Goal: Information Seeking & Learning: Learn about a topic

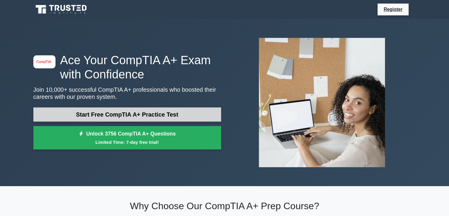
click at [171, 117] on link "Start Free CompTIA A+ Practice Test" at bounding box center [127, 114] width 188 height 14
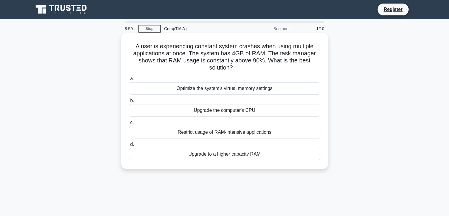
click at [245, 90] on div "Optimize the system's virtual memory settings" at bounding box center [224, 88] width 191 height 12
click at [129, 81] on input "a. Optimize the system's virtual memory settings" at bounding box center [129, 79] width 0 height 4
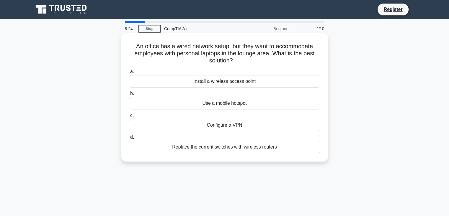
click at [229, 146] on div "Replace the current switches with wireless routers" at bounding box center [224, 147] width 191 height 12
click at [129, 139] on input "d. Replace the current switches with wireless routers" at bounding box center [129, 137] width 0 height 4
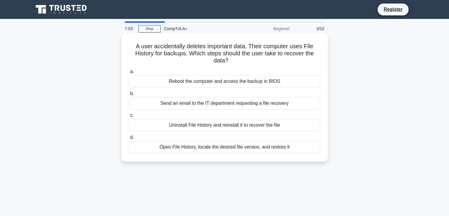
click at [241, 103] on div "Send an email to the IT department requesting a file recovery" at bounding box center [224, 103] width 191 height 12
click at [129, 95] on input "b. Send an email to the IT department requesting a file recovery" at bounding box center [129, 94] width 0 height 4
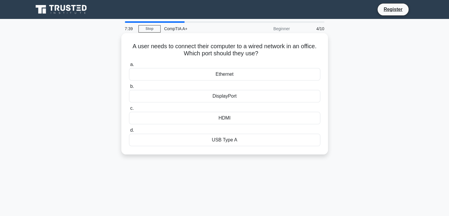
click at [225, 75] on div "Ethernet" at bounding box center [224, 74] width 191 height 12
click at [129, 66] on input "a. Ethernet" at bounding box center [129, 65] width 0 height 4
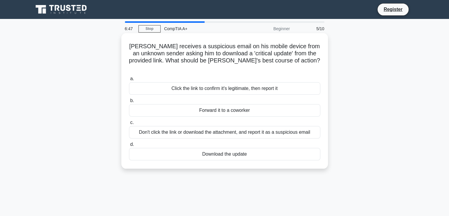
click at [230, 126] on div "Don't click the link or download the attachment, and report it as a suspicious …" at bounding box center [224, 132] width 191 height 12
click at [129, 124] on input "c. Don't click the link or download the attachment, and report it as a suspicio…" at bounding box center [129, 123] width 0 height 4
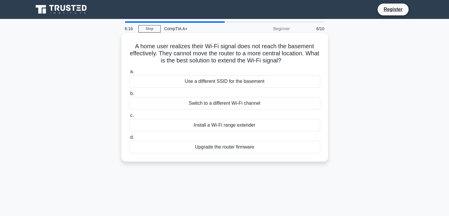
click at [242, 126] on div "Install a Wi-Fi range extender" at bounding box center [224, 125] width 191 height 12
click at [129, 117] on input "c. Install a Wi-Fi range extender" at bounding box center [129, 115] width 0 height 4
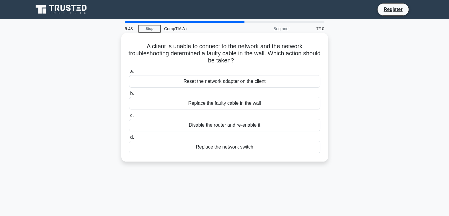
click at [250, 125] on div "Disable the router and re-enable it" at bounding box center [224, 125] width 191 height 12
click at [251, 109] on div "Replace the faulty cable in the wall" at bounding box center [224, 103] width 191 height 12
click at [129, 95] on input "b. Replace the faulty cable in the wall" at bounding box center [129, 94] width 0 height 4
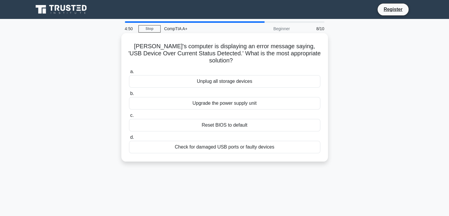
click at [245, 119] on div "Reset BIOS to default" at bounding box center [224, 125] width 191 height 12
click at [129, 117] on input "c. Reset BIOS to default" at bounding box center [129, 115] width 0 height 4
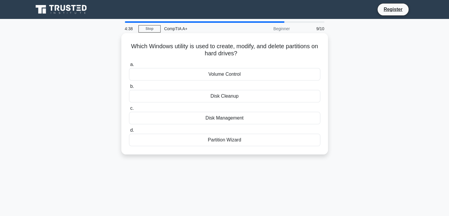
click at [233, 120] on div "Disk Management" at bounding box center [224, 118] width 191 height 12
click at [129, 110] on input "c. Disk Management" at bounding box center [129, 108] width 0 height 4
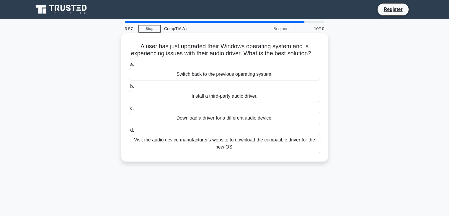
click at [228, 102] on div "Install a third-party audio driver." at bounding box center [224, 96] width 191 height 12
click at [129, 88] on input "b. Install a third-party audio driver." at bounding box center [129, 86] width 0 height 4
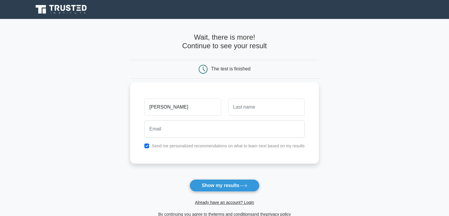
type input "Mohd"
type input "Rashid"
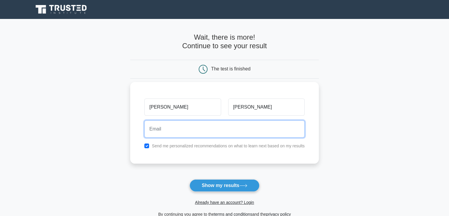
click at [206, 129] on input "email" at bounding box center [224, 128] width 160 height 17
type input "rashidchowdhary169@gmail.com"
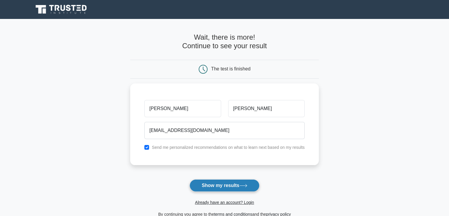
click at [231, 182] on button "Show my results" at bounding box center [225, 185] width 70 height 12
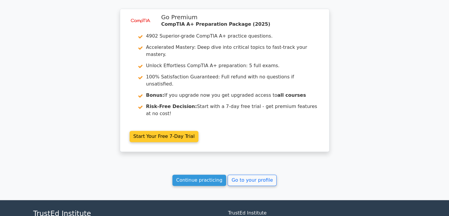
scroll to position [892, 0]
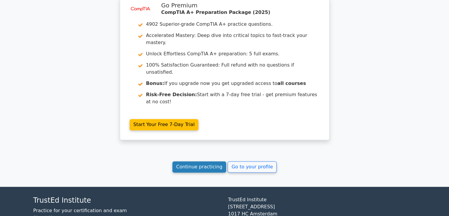
click at [213, 161] on link "Continue practicing" at bounding box center [200, 166] width 54 height 11
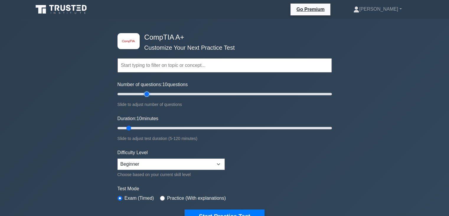
type input "30"
click at [147, 94] on input "Number of questions: 10 questions" at bounding box center [225, 93] width 214 height 7
type input "20"
click at [144, 128] on input "Duration: 20 minutes" at bounding box center [225, 127] width 214 height 7
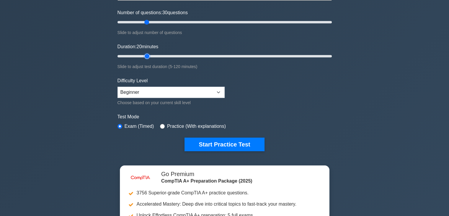
scroll to position [89, 0]
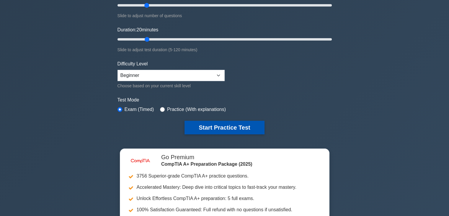
click at [209, 125] on button "Start Practice Test" at bounding box center [225, 128] width 80 height 14
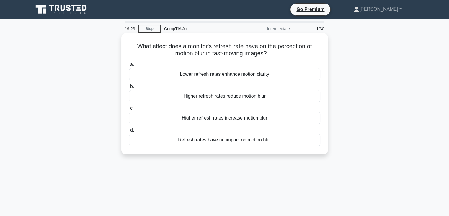
click at [216, 75] on div "Lower refresh rates enhance motion clarity" at bounding box center [224, 74] width 191 height 12
click at [129, 66] on input "a. Lower refresh rates enhance motion clarity" at bounding box center [129, 65] width 0 height 4
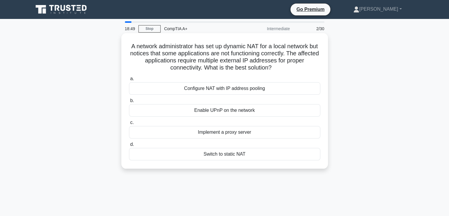
click at [233, 154] on div "Switch to static NAT" at bounding box center [224, 154] width 191 height 12
click at [129, 146] on input "d. Switch to static NAT" at bounding box center [129, 144] width 0 height 4
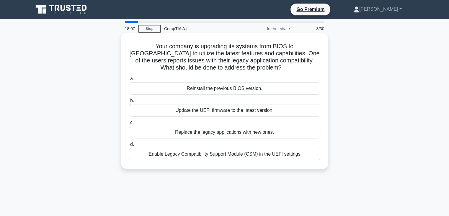
click at [213, 155] on div "Enable Legacy Compatibility Support Module (CSM) in the UEFI settings" at bounding box center [224, 154] width 191 height 12
click at [129, 146] on input "d. Enable Legacy Compatibility Support Module (CSM) in the UEFI settings" at bounding box center [129, 144] width 0 height 4
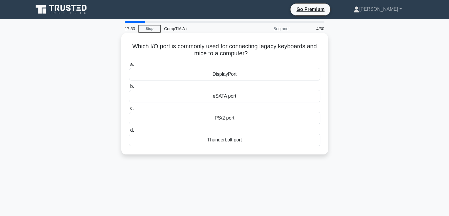
click at [225, 76] on div "DisplayPort" at bounding box center [224, 74] width 191 height 12
click at [129, 66] on input "a. DisplayPort" at bounding box center [129, 65] width 0 height 4
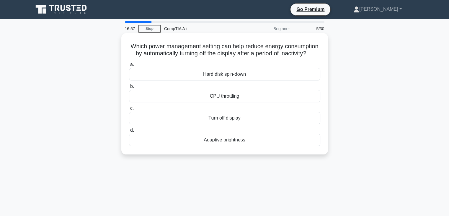
click at [235, 124] on div "Turn off display" at bounding box center [224, 118] width 191 height 12
click at [129, 110] on input "c. Turn off display" at bounding box center [129, 108] width 0 height 4
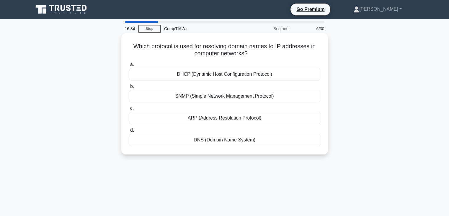
click at [241, 137] on div "DNS (Domain Name System)" at bounding box center [224, 140] width 191 height 12
click at [129, 132] on input "d. DNS (Domain Name System)" at bounding box center [129, 130] width 0 height 4
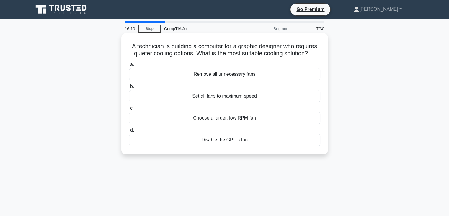
click at [233, 119] on div "Choose a larger, low RPM fan" at bounding box center [224, 118] width 191 height 12
click at [129, 110] on input "c. Choose a larger, low RPM fan" at bounding box center [129, 108] width 0 height 4
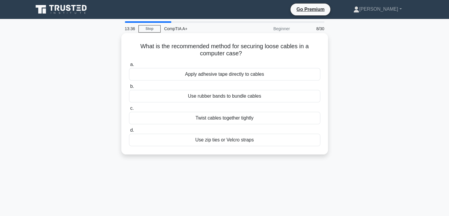
click at [225, 76] on div "Apply adhesive tape directly to cables" at bounding box center [224, 74] width 191 height 12
click at [129, 66] on input "a. Apply adhesive tape directly to cables" at bounding box center [129, 65] width 0 height 4
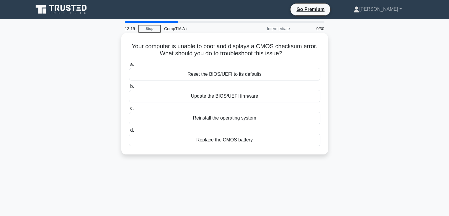
click at [238, 75] on div "Reset the BIOS/UEFI to its defaults" at bounding box center [224, 74] width 191 height 12
click at [129, 66] on input "a. Reset the BIOS/UEFI to its defaults" at bounding box center [129, 65] width 0 height 4
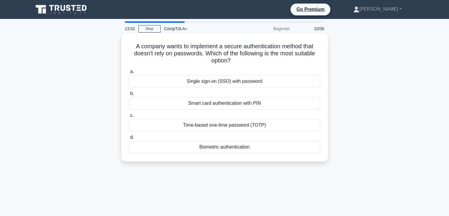
click at [230, 83] on div "Single sign-on (SSO) with password" at bounding box center [224, 81] width 191 height 12
click at [129, 74] on input "a. Single sign-on (SSO) with password" at bounding box center [129, 72] width 0 height 4
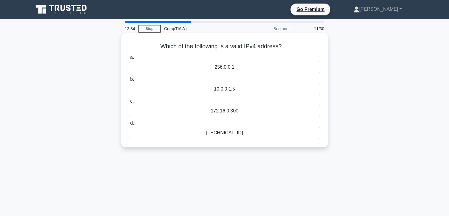
click at [234, 134] on div "192.168.0.1" at bounding box center [224, 132] width 191 height 12
click at [129, 125] on input "d. 192.168.0.1" at bounding box center [129, 123] width 0 height 4
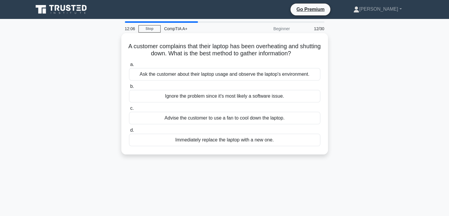
click at [245, 76] on div "Ask the customer about their laptop usage and observe the laptop's environment." at bounding box center [224, 74] width 191 height 12
click at [129, 66] on input "a. Ask the customer about their laptop usage and observe the laptop's environme…" at bounding box center [129, 65] width 0 height 4
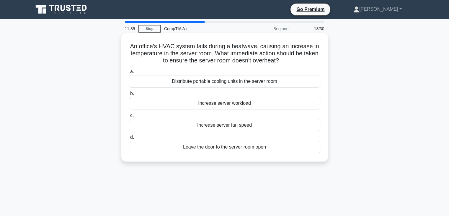
click at [234, 82] on div "Distribute portable cooling units in the server room" at bounding box center [224, 81] width 191 height 12
click at [129, 74] on input "a. Distribute portable cooling units in the server room" at bounding box center [129, 72] width 0 height 4
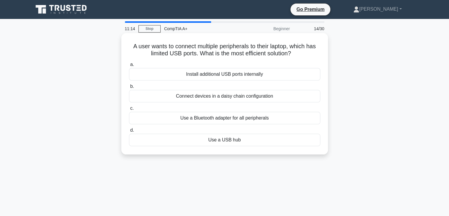
click at [227, 140] on div "Use a USB hub" at bounding box center [224, 140] width 191 height 12
click at [129, 132] on input "d. Use a USB hub" at bounding box center [129, 130] width 0 height 4
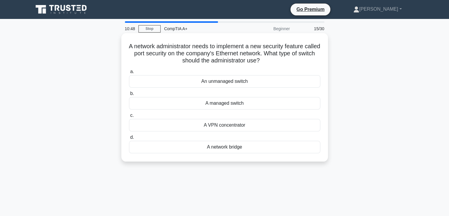
click at [230, 147] on div "A network bridge" at bounding box center [224, 147] width 191 height 12
click at [129, 139] on input "d. A network bridge" at bounding box center [129, 137] width 0 height 4
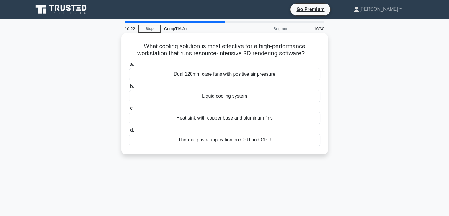
click at [224, 121] on div "Heat sink with copper base and aluminum fins" at bounding box center [224, 118] width 191 height 12
click at [129, 110] on input "c. Heat sink with copper base and aluminum fins" at bounding box center [129, 108] width 0 height 4
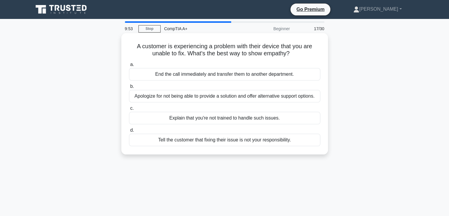
click at [265, 75] on div "End the call immediately and transfer them to another department." at bounding box center [224, 74] width 191 height 12
click at [129, 66] on input "a. End the call immediately and transfer them to another department." at bounding box center [129, 65] width 0 height 4
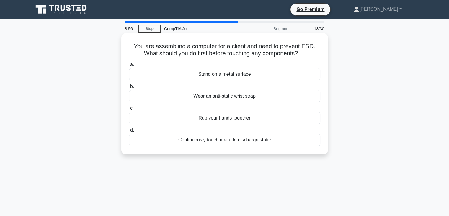
click at [235, 119] on div "Rub your hands together" at bounding box center [224, 118] width 191 height 12
click at [129, 110] on input "c. Rub your hands together" at bounding box center [129, 108] width 0 height 4
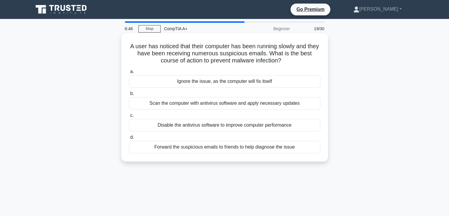
click at [267, 104] on div "Scan the computer with antivirus software and apply necessary updates" at bounding box center [224, 103] width 191 height 12
click at [129, 95] on input "b. Scan the computer with antivirus software and apply necessary updates" at bounding box center [129, 94] width 0 height 4
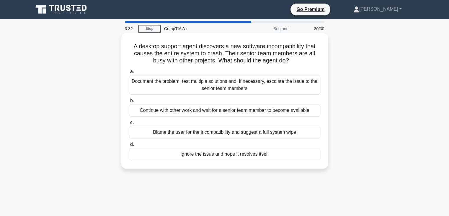
click at [218, 85] on div "Document the problem, test multiple solutions and, if necessary, escalate the i…" at bounding box center [224, 84] width 191 height 19
click at [129, 74] on input "a. Document the problem, test multiple solutions and, if necessary, escalate th…" at bounding box center [129, 72] width 0 height 4
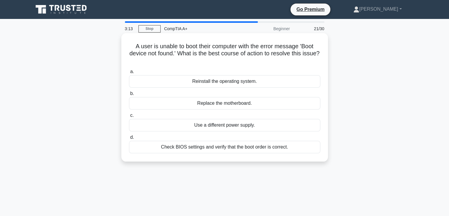
click at [227, 80] on div "Reinstall the operating system." at bounding box center [224, 81] width 191 height 12
click at [129, 74] on input "a. Reinstall the operating system." at bounding box center [129, 72] width 0 height 4
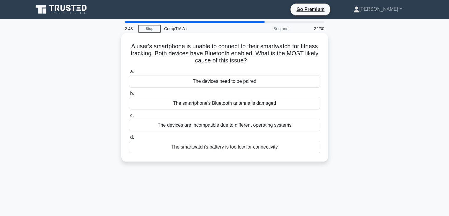
click at [245, 82] on div "The devices need to be paired" at bounding box center [224, 81] width 191 height 12
click at [129, 74] on input "a. The devices need to be paired" at bounding box center [129, 72] width 0 height 4
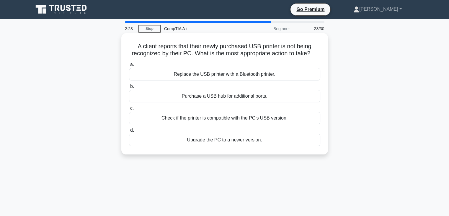
click at [235, 118] on div "Check if the printer is compatible with the PC's USB version." at bounding box center [224, 118] width 191 height 12
click at [129, 110] on input "c. Check if the printer is compatible with the PC's USB version." at bounding box center [129, 108] width 0 height 4
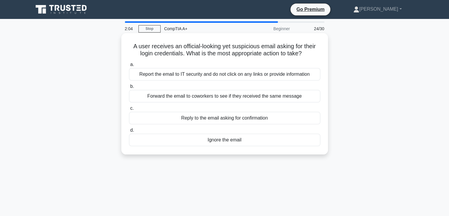
click at [190, 95] on div "Forward the email to coworkers to see if they received the same message" at bounding box center [224, 96] width 191 height 12
click at [129, 88] on input "b. Forward the email to coworkers to see if they received the same message" at bounding box center [129, 86] width 0 height 4
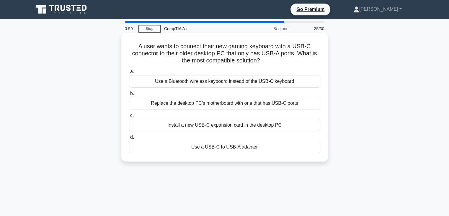
click at [203, 102] on div "Replace the desktop PC's motherboard with one that has USB-C ports" at bounding box center [224, 103] width 191 height 12
click at [129, 95] on input "b. Replace the desktop PC's motherboard with one that has USB-C ports" at bounding box center [129, 94] width 0 height 4
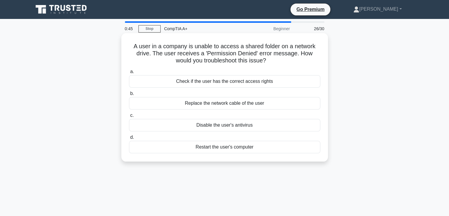
click at [227, 82] on div "Check if the user has the correct access rights" at bounding box center [224, 81] width 191 height 12
click at [129, 74] on input "a. Check if the user has the correct access rights" at bounding box center [129, 72] width 0 height 4
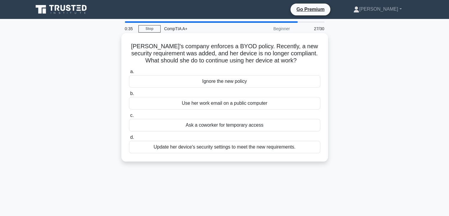
click at [205, 102] on div "Use her work email on a public computer" at bounding box center [224, 103] width 191 height 12
click at [129, 95] on input "b. Use her work email on a public computer" at bounding box center [129, 94] width 0 height 4
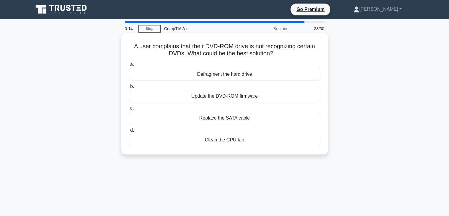
click at [244, 96] on div "Update the DVD-ROM firmware" at bounding box center [224, 96] width 191 height 12
click at [129, 88] on input "b. Update the DVD-ROM firmware" at bounding box center [129, 86] width 0 height 4
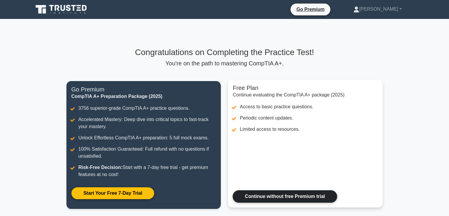
click at [279, 196] on link "Continue without free Premium trial" at bounding box center [285, 196] width 104 height 12
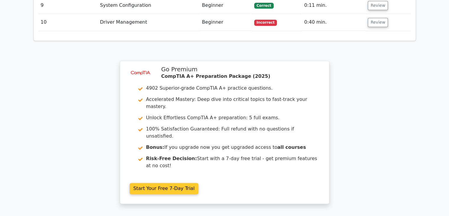
scroll to position [892, 0]
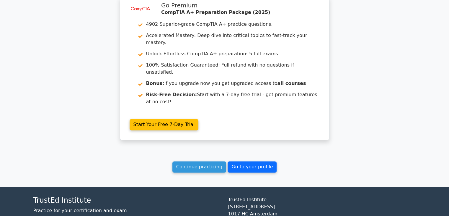
click at [252, 161] on link "Go to your profile" at bounding box center [252, 166] width 49 height 11
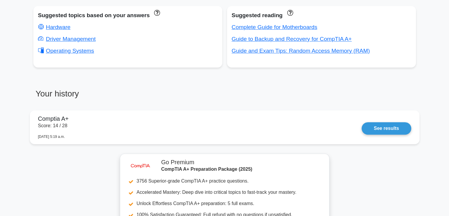
scroll to position [339, 0]
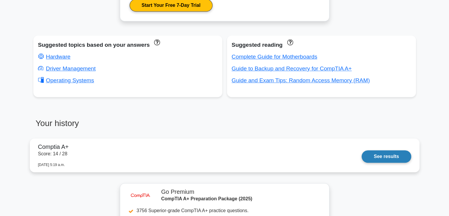
click at [389, 158] on link "See results" at bounding box center [386, 156] width 49 height 12
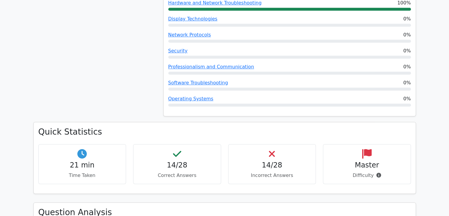
scroll to position [414, 0]
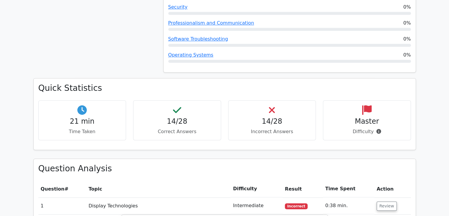
click at [182, 128] on p "Correct Answers" at bounding box center [177, 131] width 78 height 7
click at [181, 117] on h4 "14/28" at bounding box center [177, 121] width 78 height 9
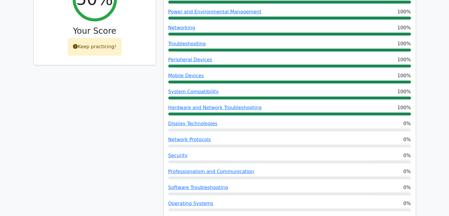
scroll to position [177, 0]
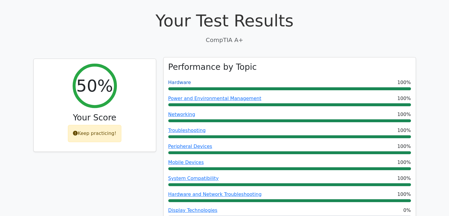
click at [186, 79] on link "Hardware" at bounding box center [179, 82] width 23 height 6
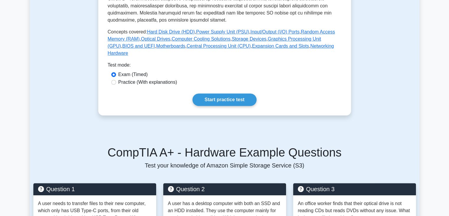
scroll to position [295, 0]
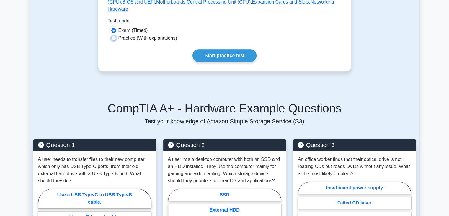
click at [114, 36] on input "Practice (With explanations)" at bounding box center [113, 38] width 5 height 5
radio input "true"
click at [215, 50] on link "Start practice test" at bounding box center [225, 55] width 64 height 12
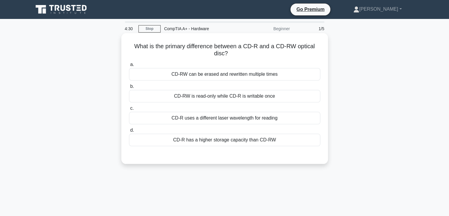
click at [236, 141] on div "CD-R has a higher storage capacity than CD-RW" at bounding box center [224, 140] width 191 height 12
click at [129, 132] on input "d. CD-R has a higher storage capacity than CD-RW" at bounding box center [129, 130] width 0 height 4
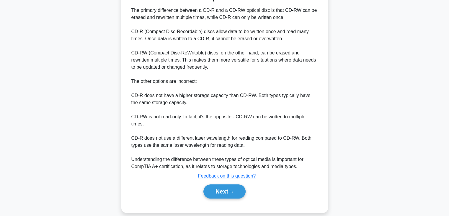
scroll to position [170, 0]
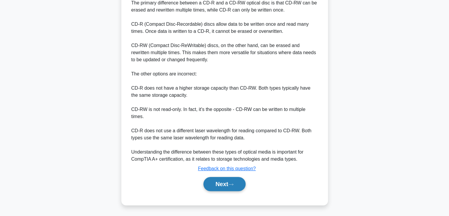
click at [226, 183] on button "Next" at bounding box center [225, 184] width 42 height 14
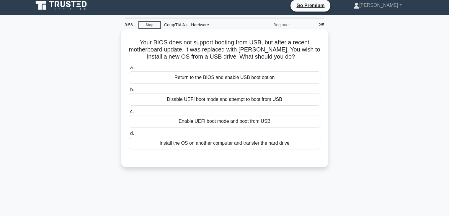
scroll to position [30, 0]
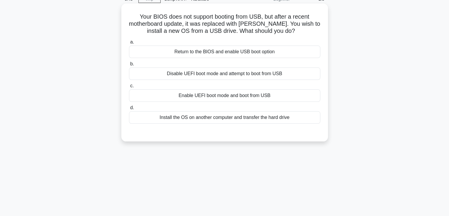
click at [219, 51] on div "Return to the BIOS and enable USB boot option" at bounding box center [224, 51] width 191 height 12
click at [129, 44] on input "a. Return to the BIOS and enable USB boot option" at bounding box center [129, 42] width 0 height 4
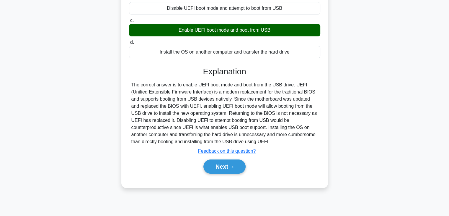
scroll to position [104, 0]
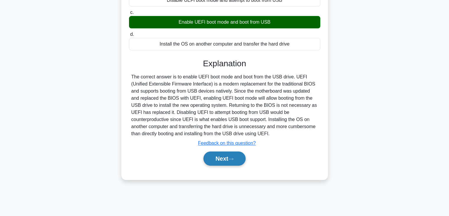
click at [228, 159] on button "Next" at bounding box center [225, 158] width 42 height 14
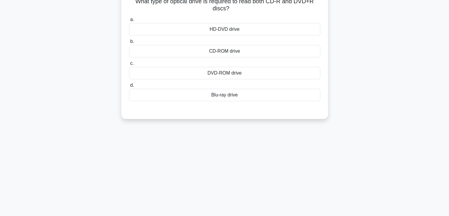
scroll to position [0, 0]
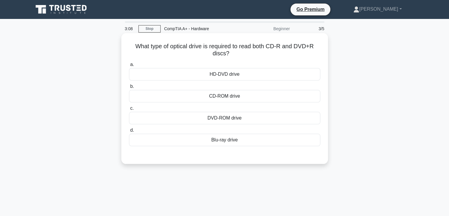
click at [239, 74] on div "HD-DVD drive" at bounding box center [224, 74] width 191 height 12
click at [129, 66] on input "a. HD-DVD drive" at bounding box center [129, 65] width 0 height 4
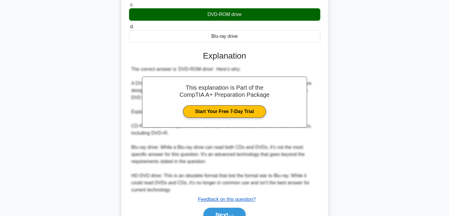
scroll to position [135, 0]
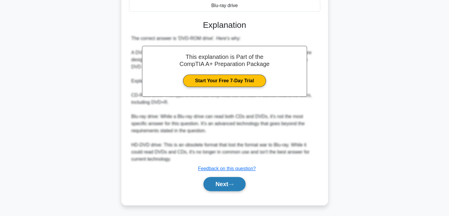
click at [234, 183] on icon at bounding box center [230, 184] width 5 height 3
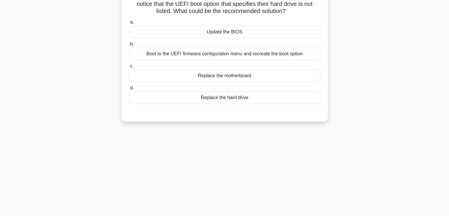
scroll to position [0, 0]
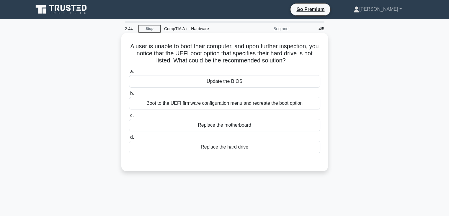
click at [260, 103] on div "Boot to the UEFI firmware configuration menu and recreate the boot option" at bounding box center [224, 103] width 191 height 12
click at [129, 95] on input "b. Boot to the UEFI firmware configuration menu and recreate the boot option" at bounding box center [129, 94] width 0 height 4
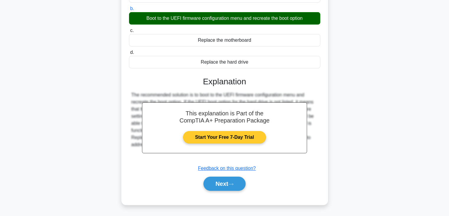
scroll to position [89, 0]
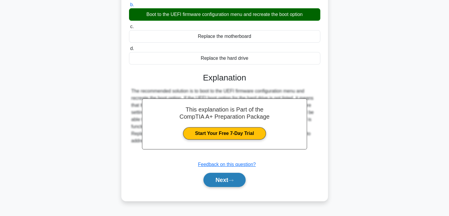
click at [229, 179] on button "Next" at bounding box center [225, 180] width 42 height 14
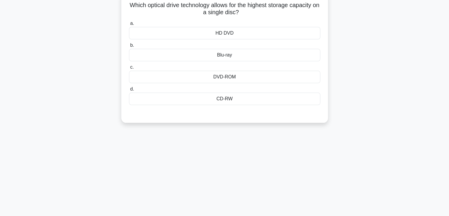
scroll to position [0, 0]
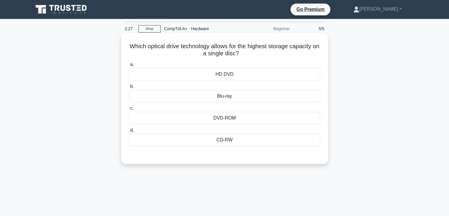
click at [228, 118] on div "DVD-ROM" at bounding box center [224, 118] width 191 height 12
click at [129, 110] on input "c. DVD-ROM" at bounding box center [129, 108] width 0 height 4
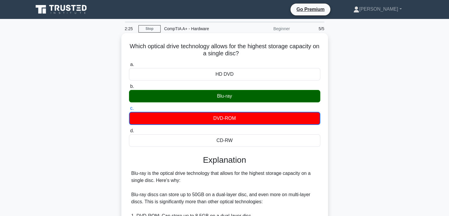
click at [226, 96] on div "Blu-ray" at bounding box center [224, 96] width 191 height 12
click at [129, 88] on input "b. Blu-ray" at bounding box center [129, 86] width 0 height 4
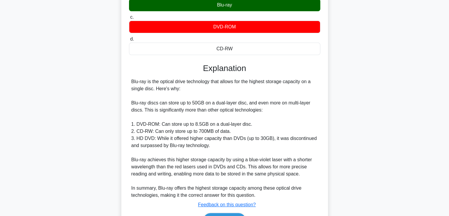
scroll to position [118, 0]
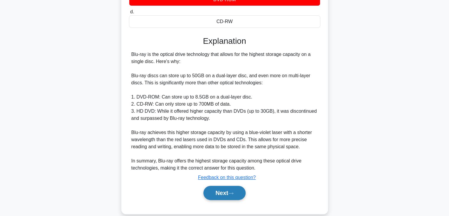
click at [225, 193] on button "Next" at bounding box center [225, 193] width 42 height 14
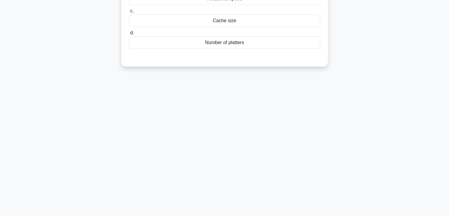
scroll to position [104, 0]
